Goal: Task Accomplishment & Management: Manage account settings

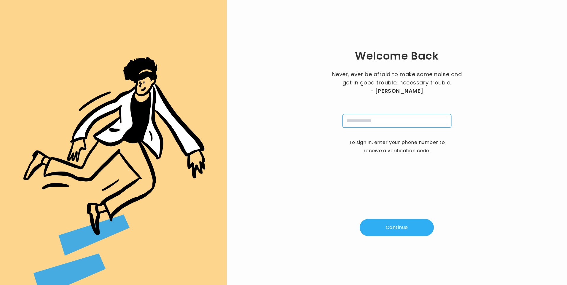
drag, startPoint x: 357, startPoint y: 118, endPoint x: 365, endPoint y: 125, distance: 11.3
click at [357, 118] on input "tel" at bounding box center [396, 121] width 109 height 14
type input "**********"
click at [397, 229] on button "Continue" at bounding box center [397, 227] width 74 height 17
type input "*"
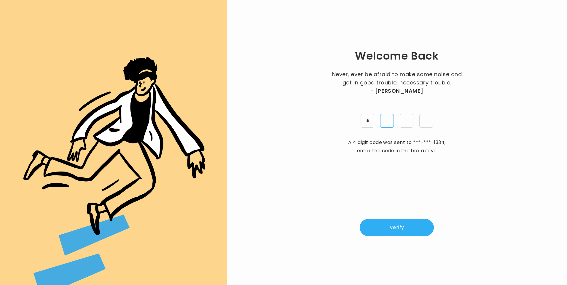
type input "*"
click at [412, 221] on button "Verify" at bounding box center [397, 227] width 74 height 17
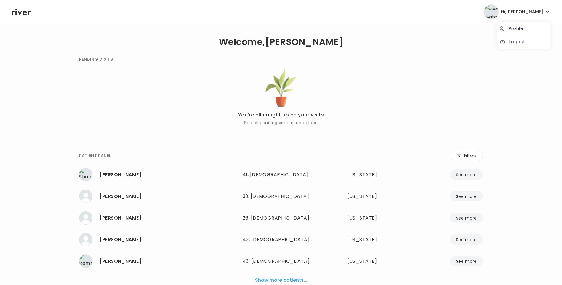
click at [530, 11] on span "Hi, [PERSON_NAME]" at bounding box center [522, 12] width 42 height 8
click at [527, 44] on link "Logout" at bounding box center [524, 42] width 48 height 8
